Goal: Find contact information: Find contact information

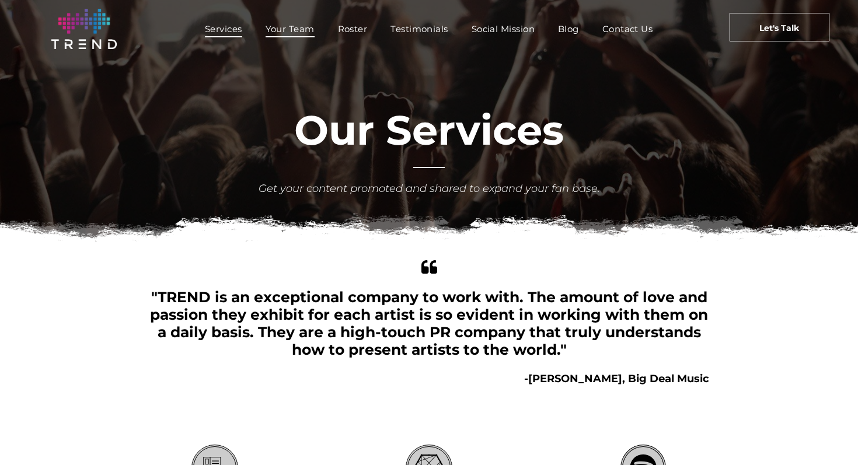
click at [293, 34] on span "Your Team" at bounding box center [290, 28] width 49 height 17
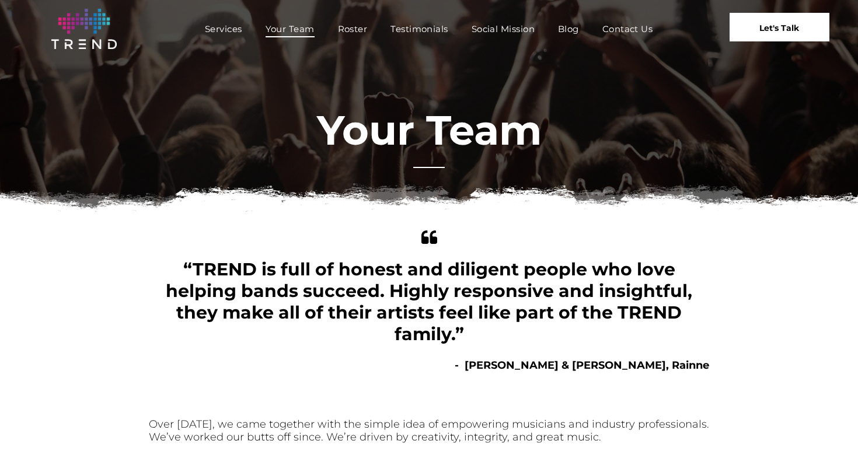
click at [769, 30] on span "Let's Talk" at bounding box center [779, 27] width 40 height 29
